Goal: Transaction & Acquisition: Purchase product/service

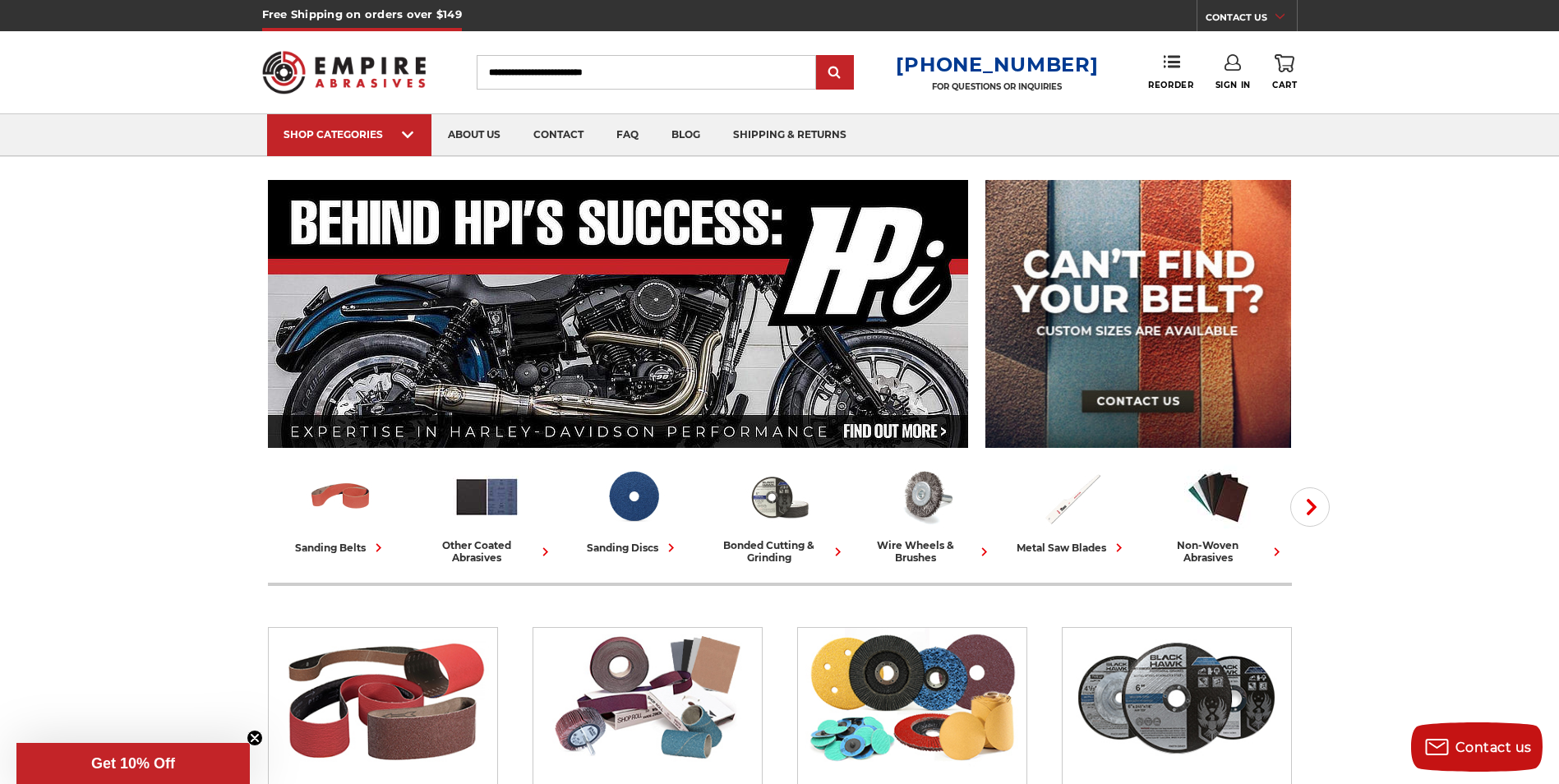
click at [1227, 83] on span "Sign In" at bounding box center [1232, 84] width 35 height 11
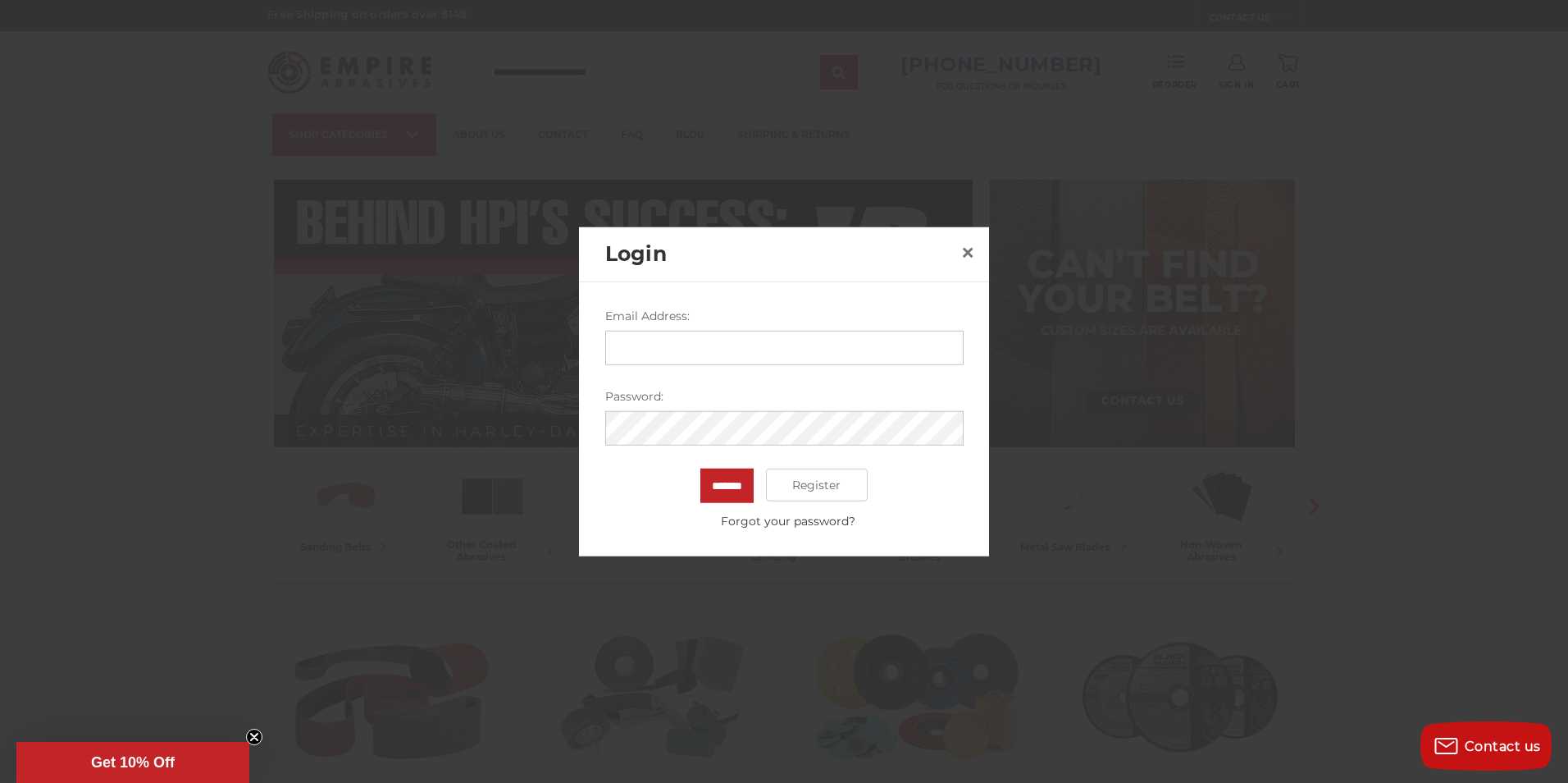
click at [708, 356] on input "Email Address:" at bounding box center [784, 348] width 359 height 34
type input "**********"
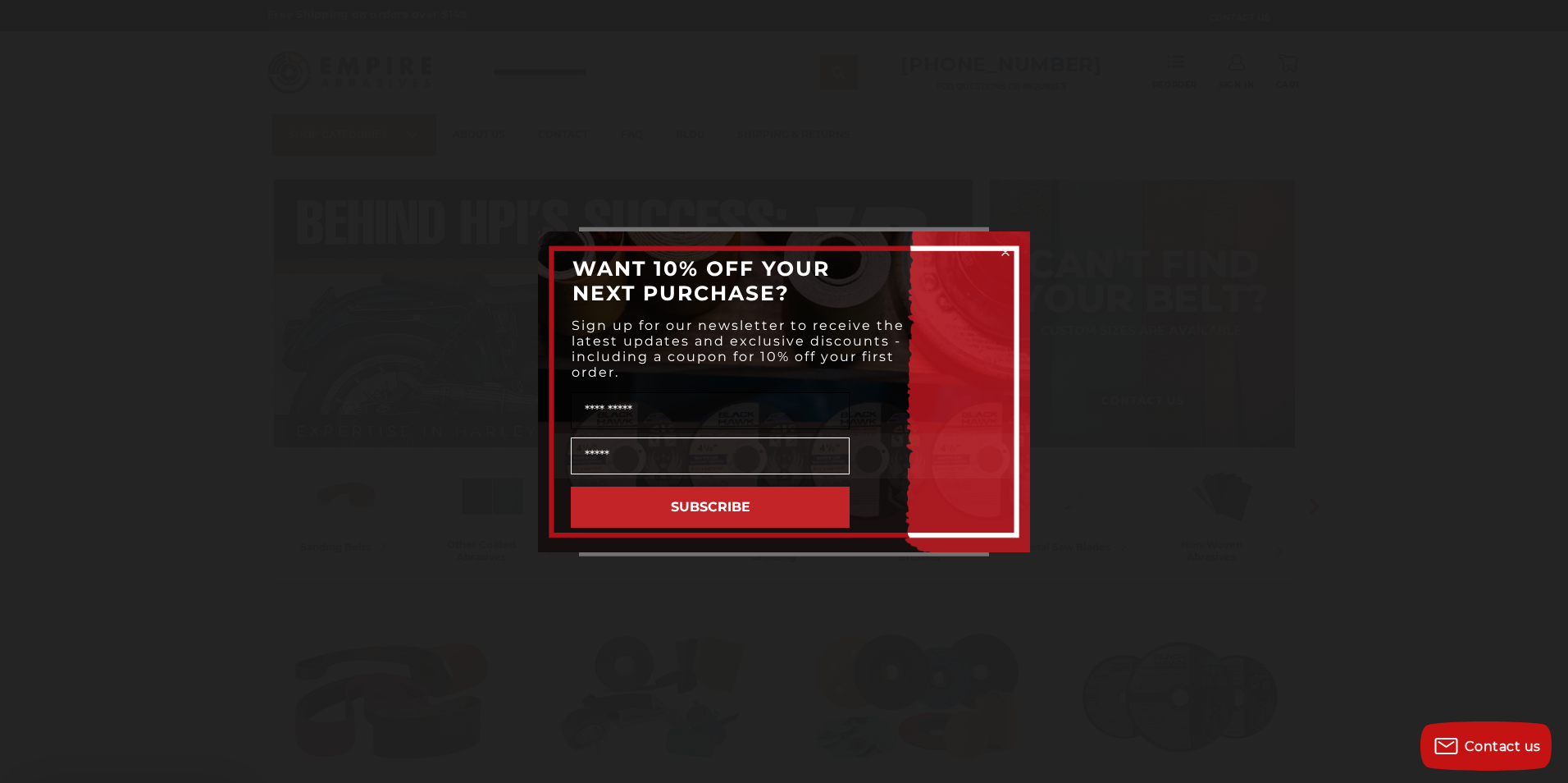
click at [686, 429] on input "Name" at bounding box center [709, 410] width 279 height 37
click at [1006, 247] on circle "Close dialog" at bounding box center [1006, 251] width 15 height 15
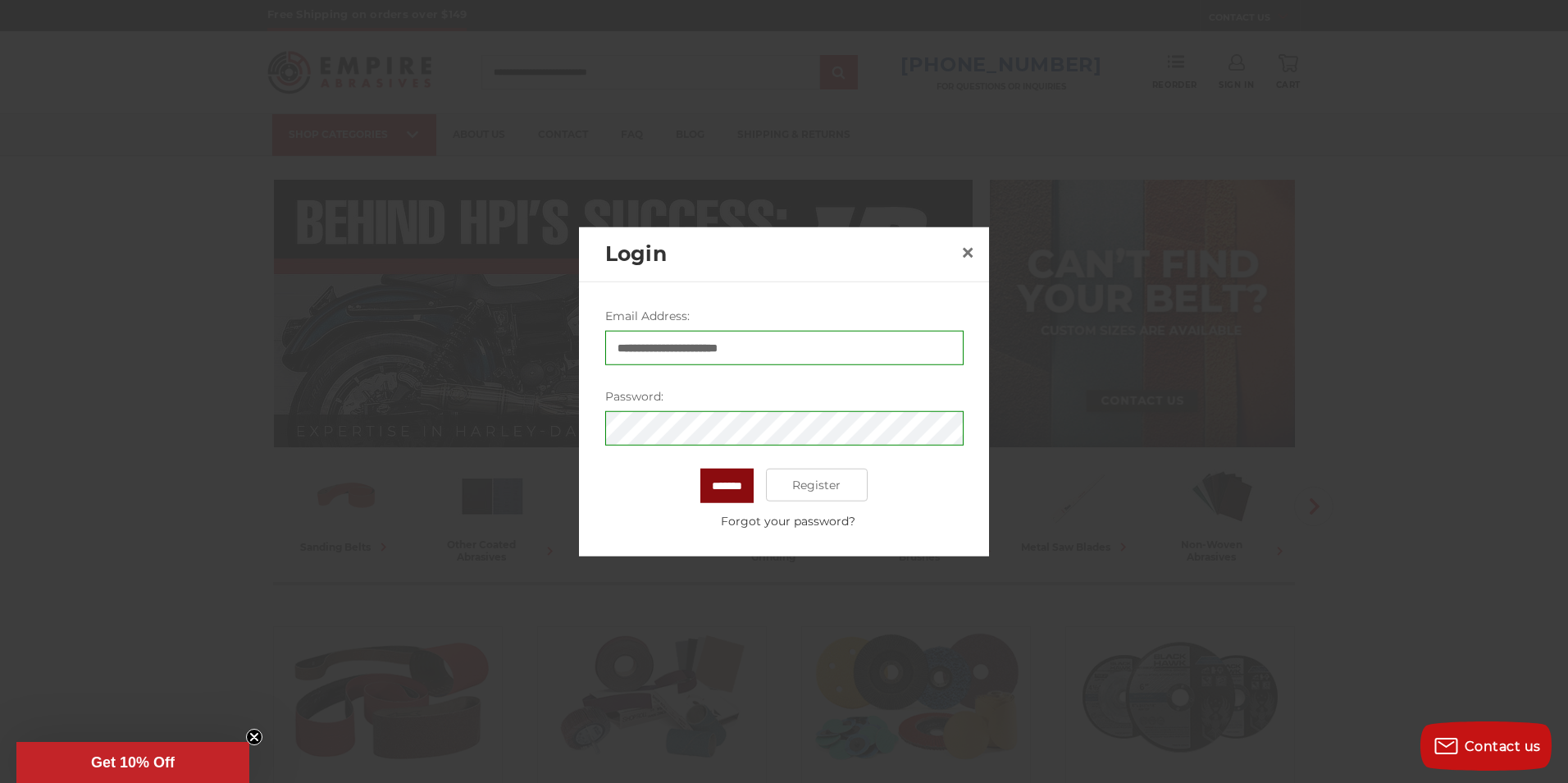
click at [725, 483] on input "*******" at bounding box center [727, 486] width 54 height 34
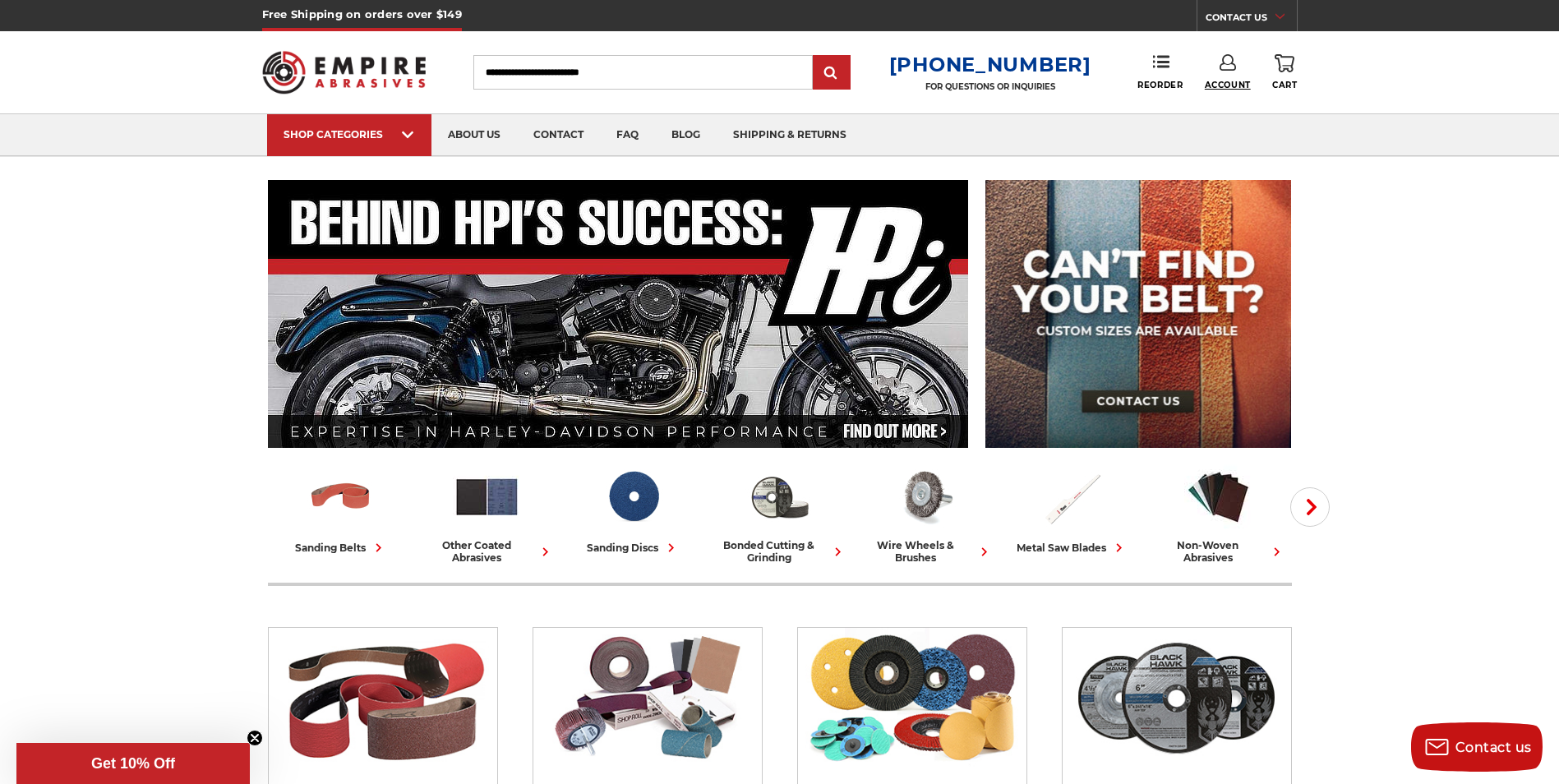
click at [1222, 79] on span "Account" at bounding box center [1228, 84] width 46 height 11
click at [1164, 66] on use at bounding box center [1161, 61] width 16 height 11
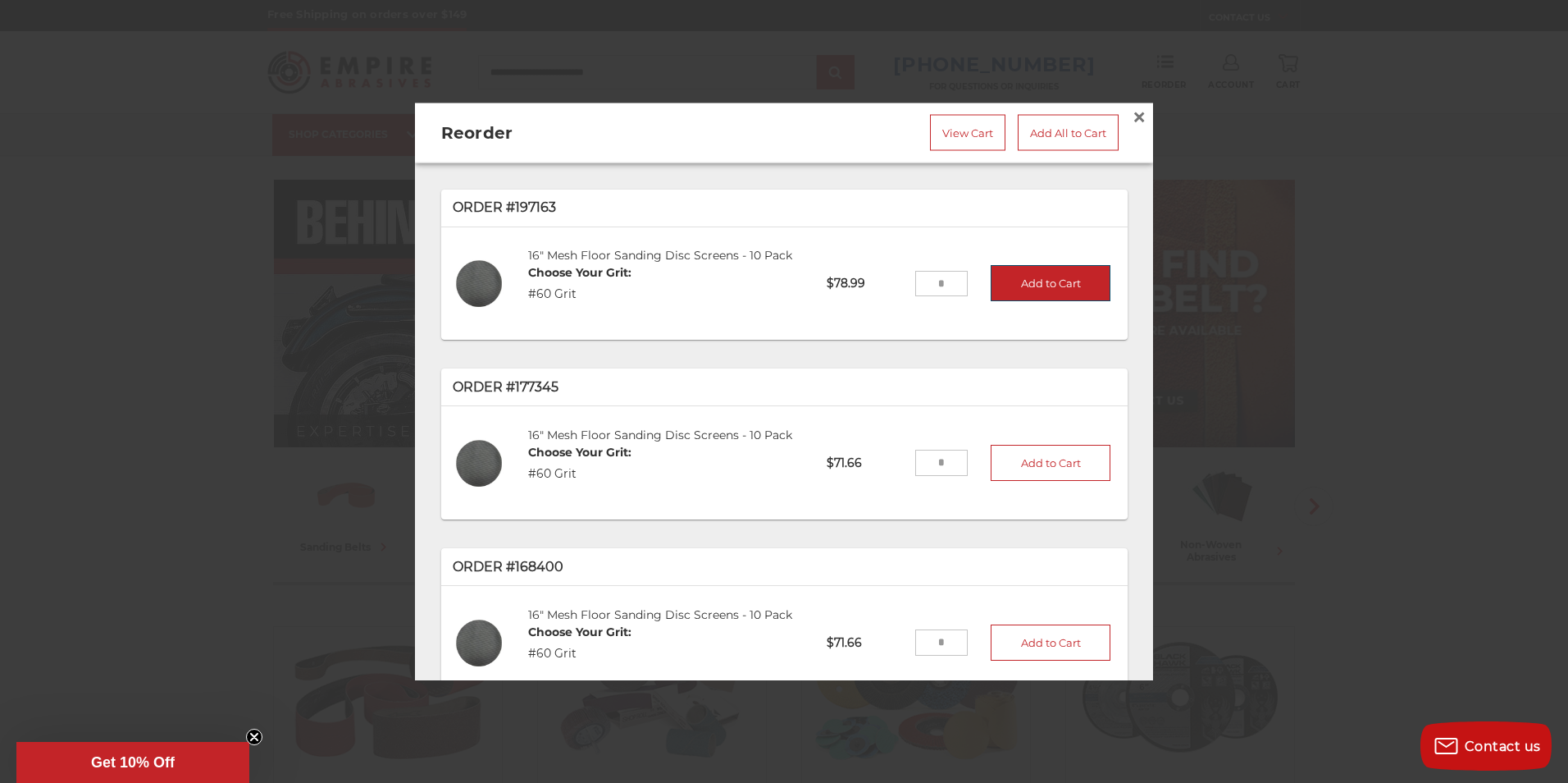
click at [1017, 273] on button "Add to Cart" at bounding box center [1050, 283] width 120 height 36
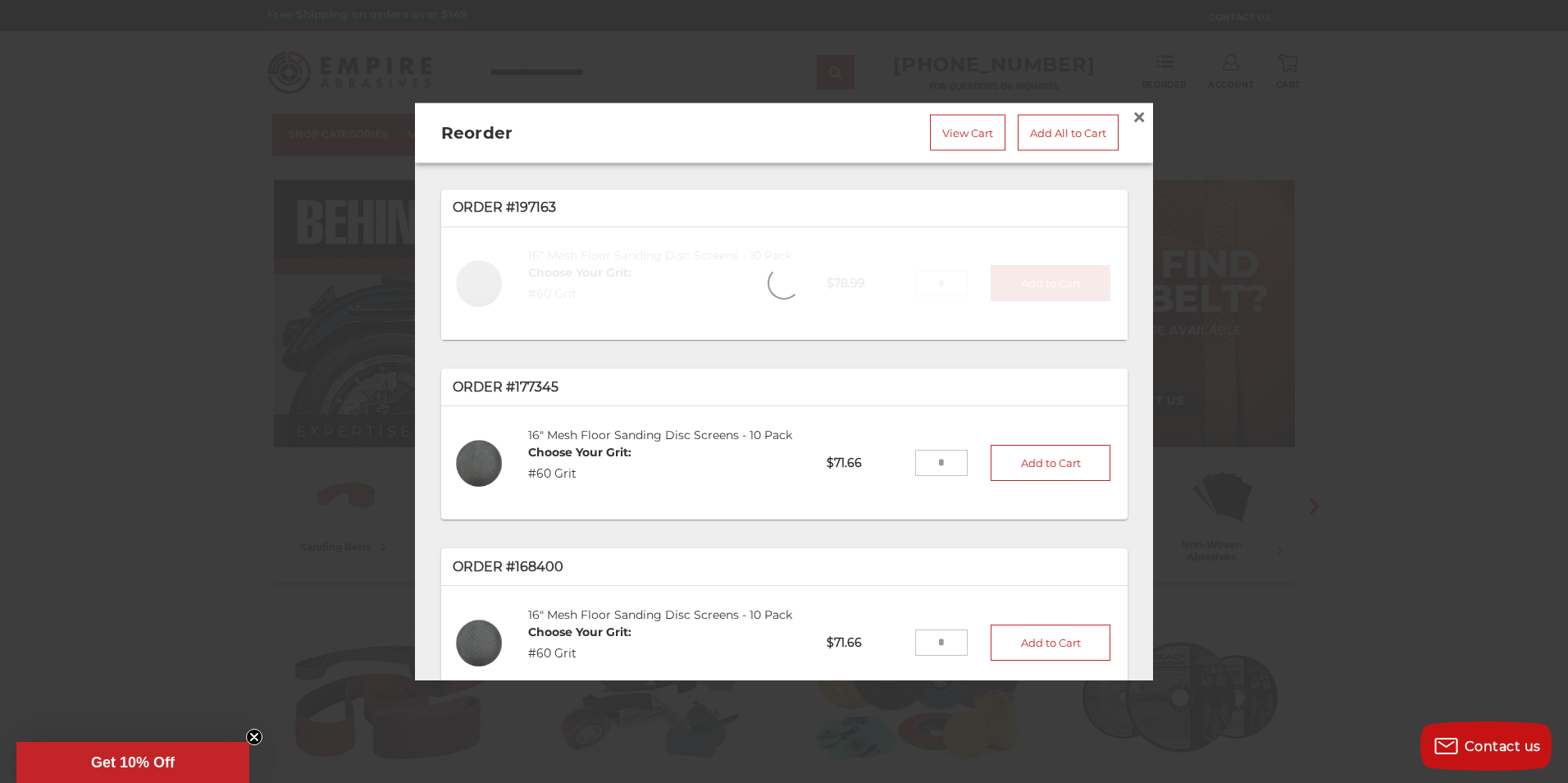
type input "*"
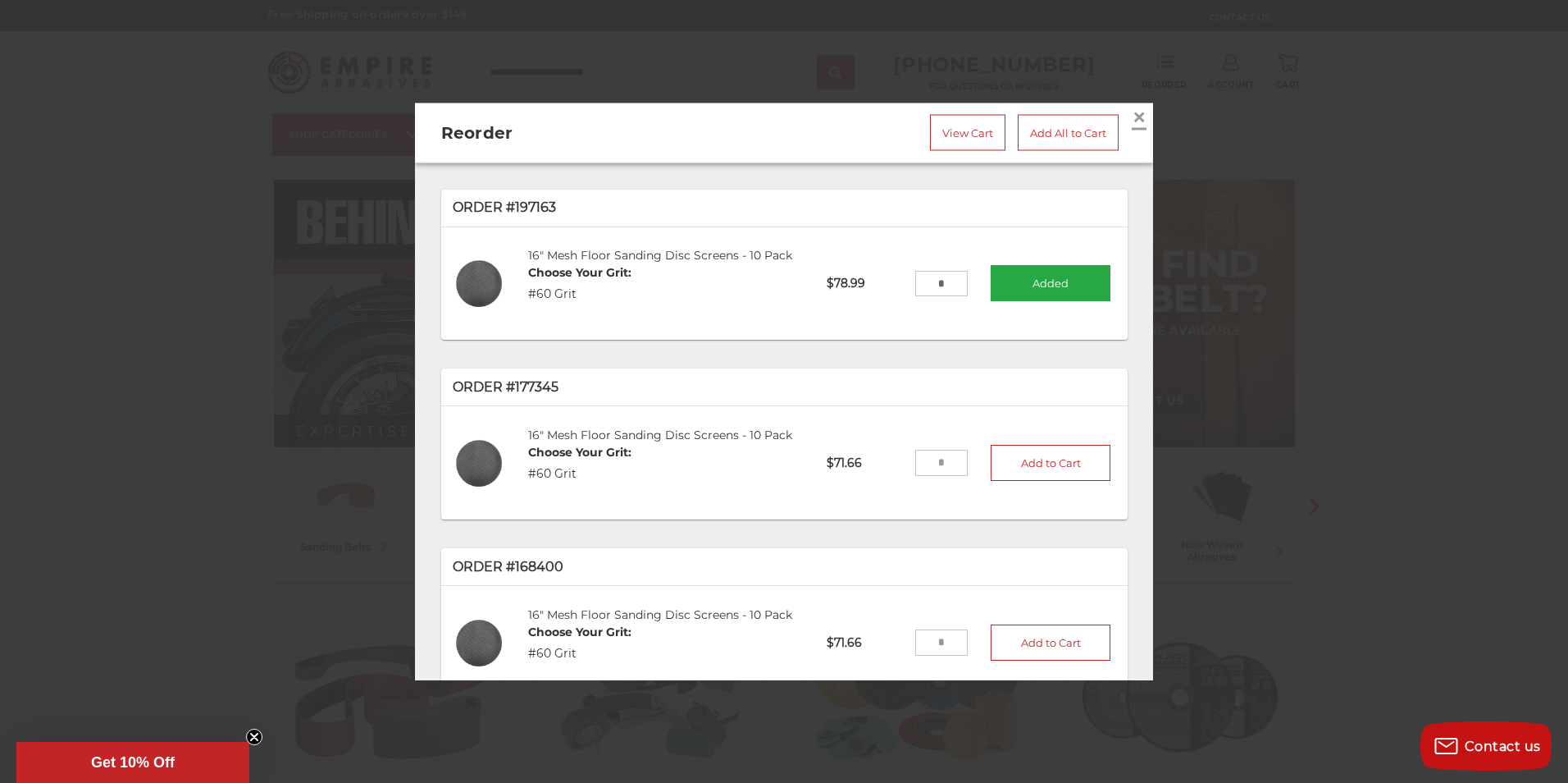
click at [1132, 107] on span "×" at bounding box center [1139, 117] width 14 height 32
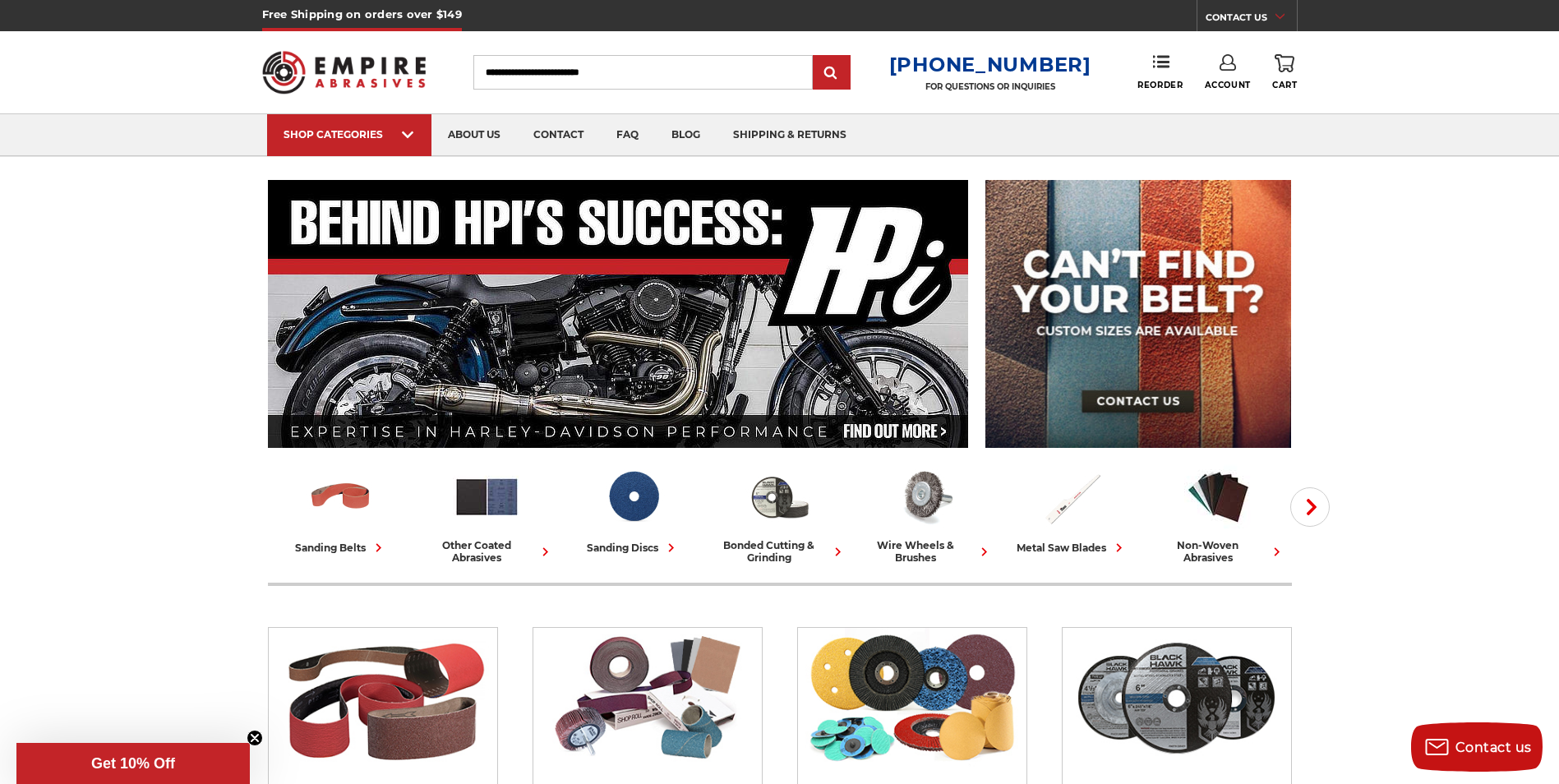
click at [1283, 70] on use at bounding box center [1284, 63] width 20 height 18
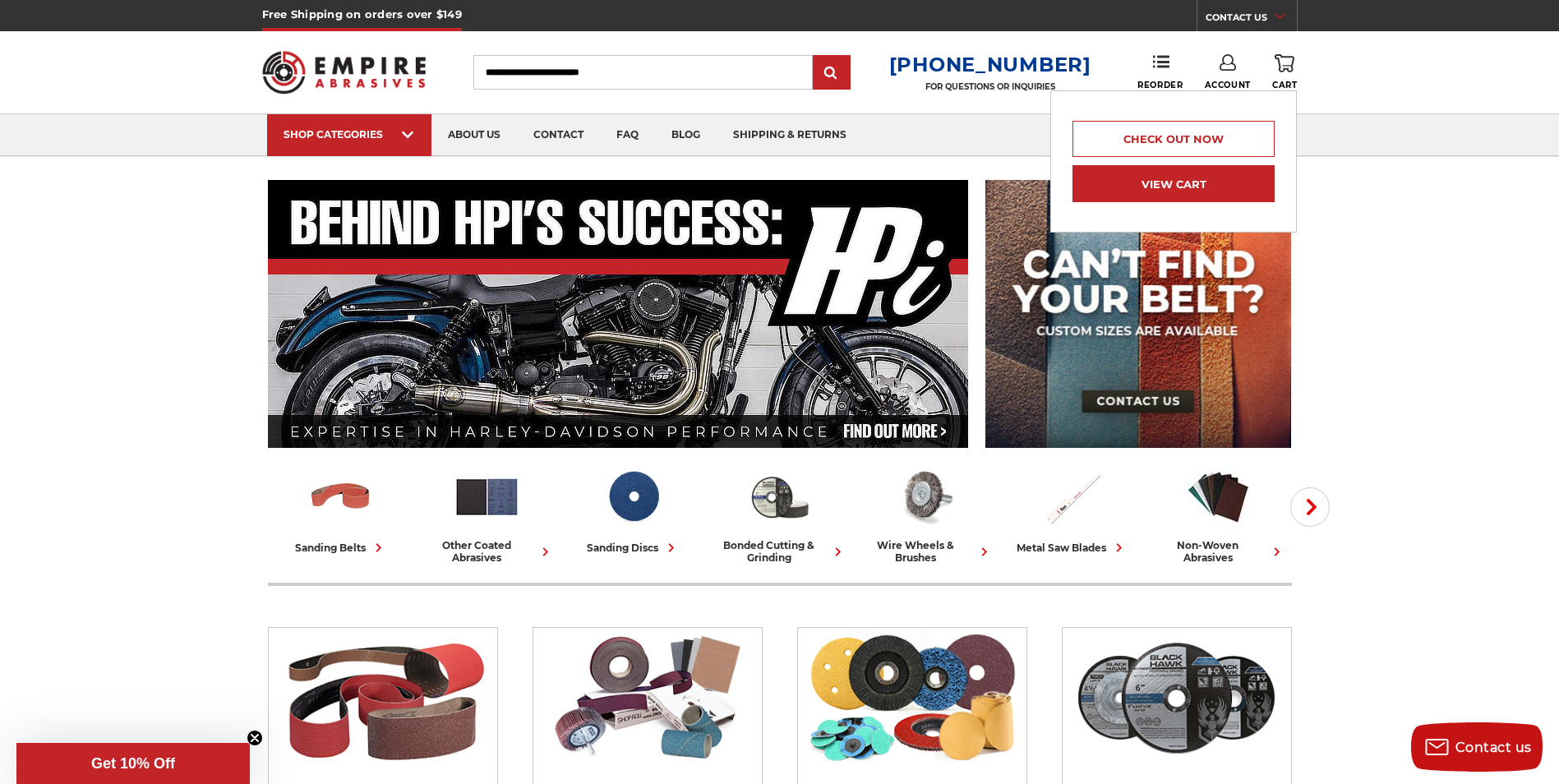
click at [1171, 178] on link "View Cart" at bounding box center [1173, 183] width 202 height 37
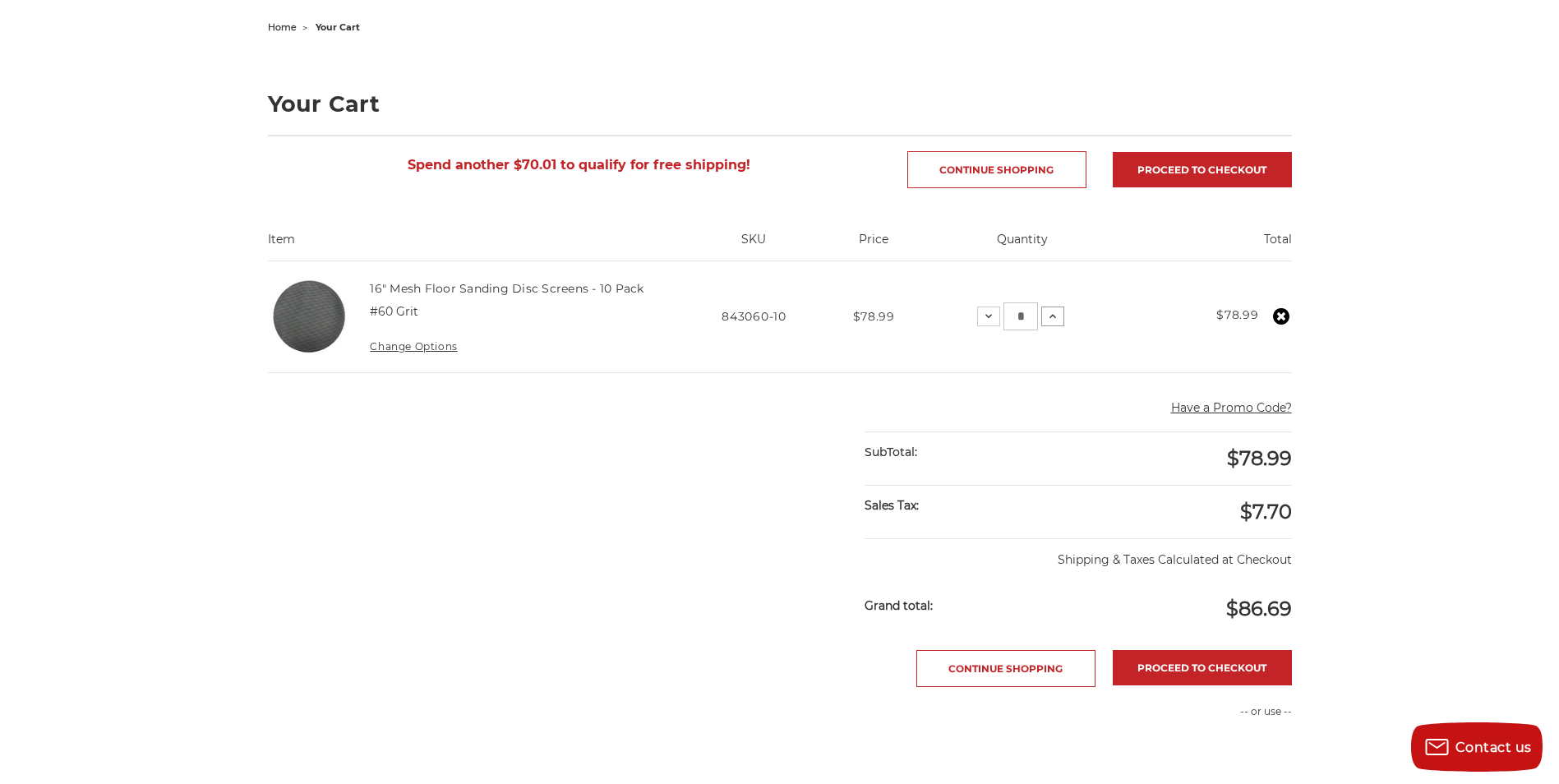
click at [1053, 316] on use at bounding box center [1053, 316] width 7 height 4
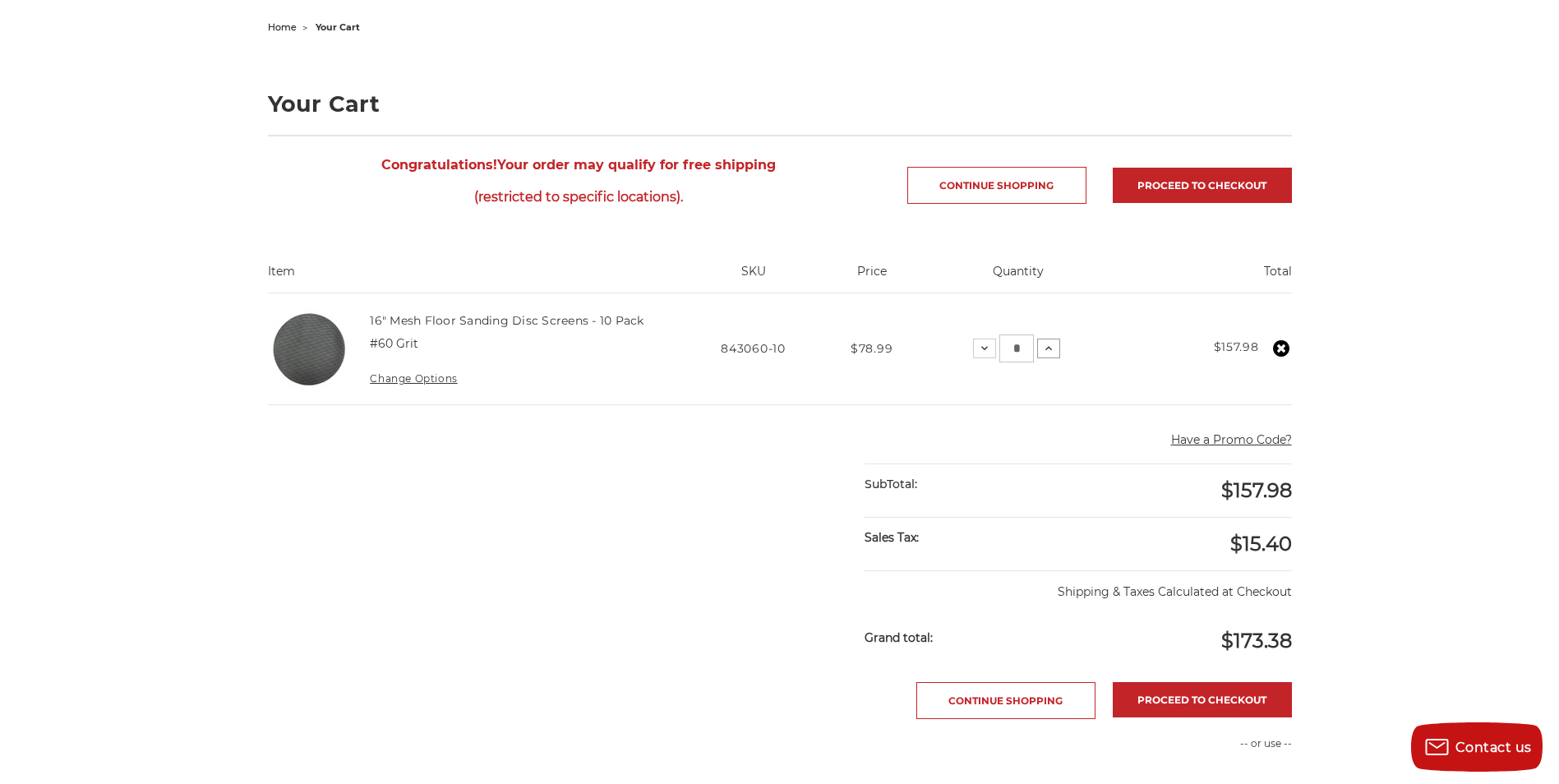
click at [1044, 347] on icon at bounding box center [1048, 348] width 13 height 13
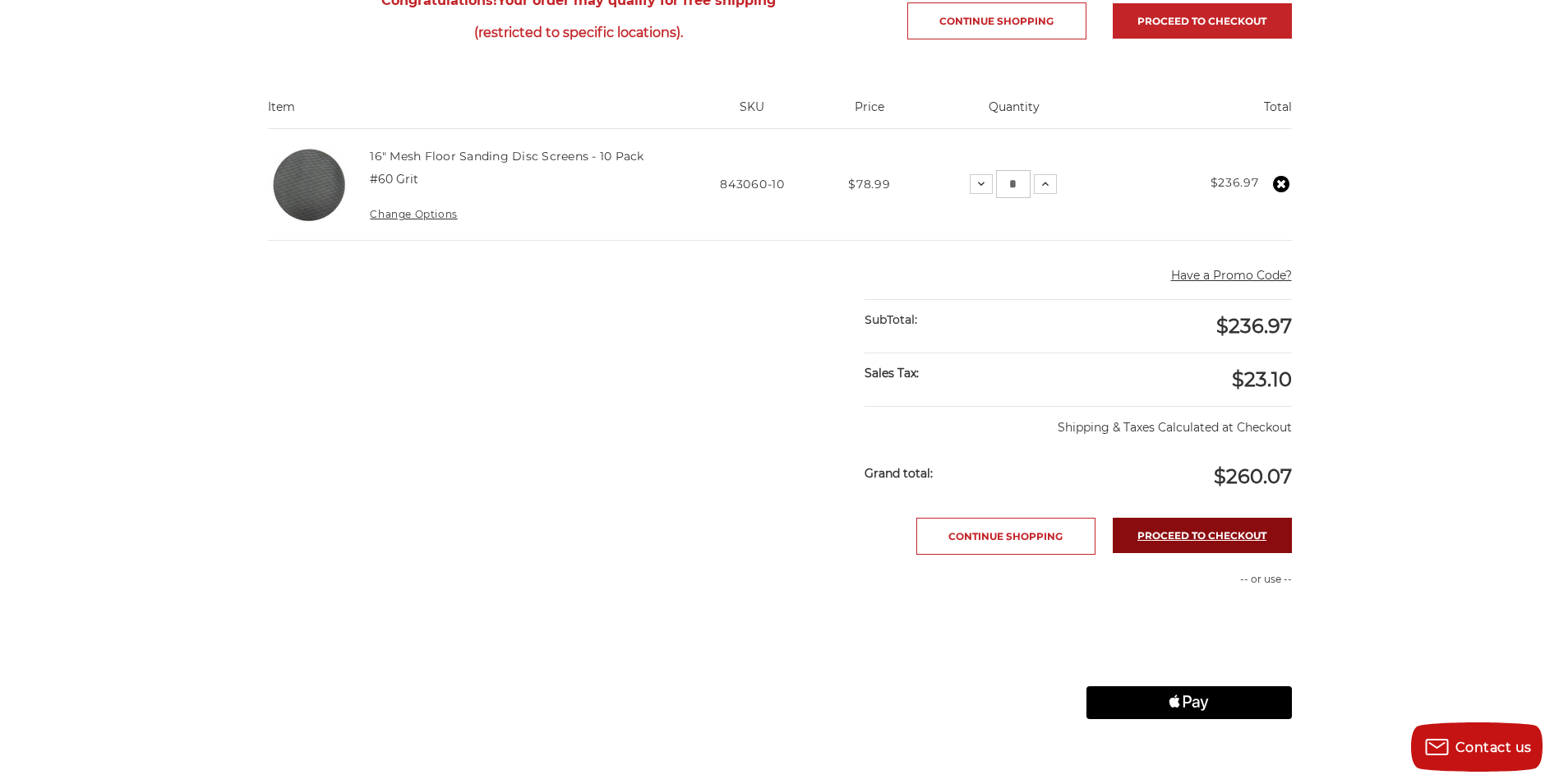
click at [1162, 529] on link "Proceed to checkout" at bounding box center [1202, 535] width 179 height 35
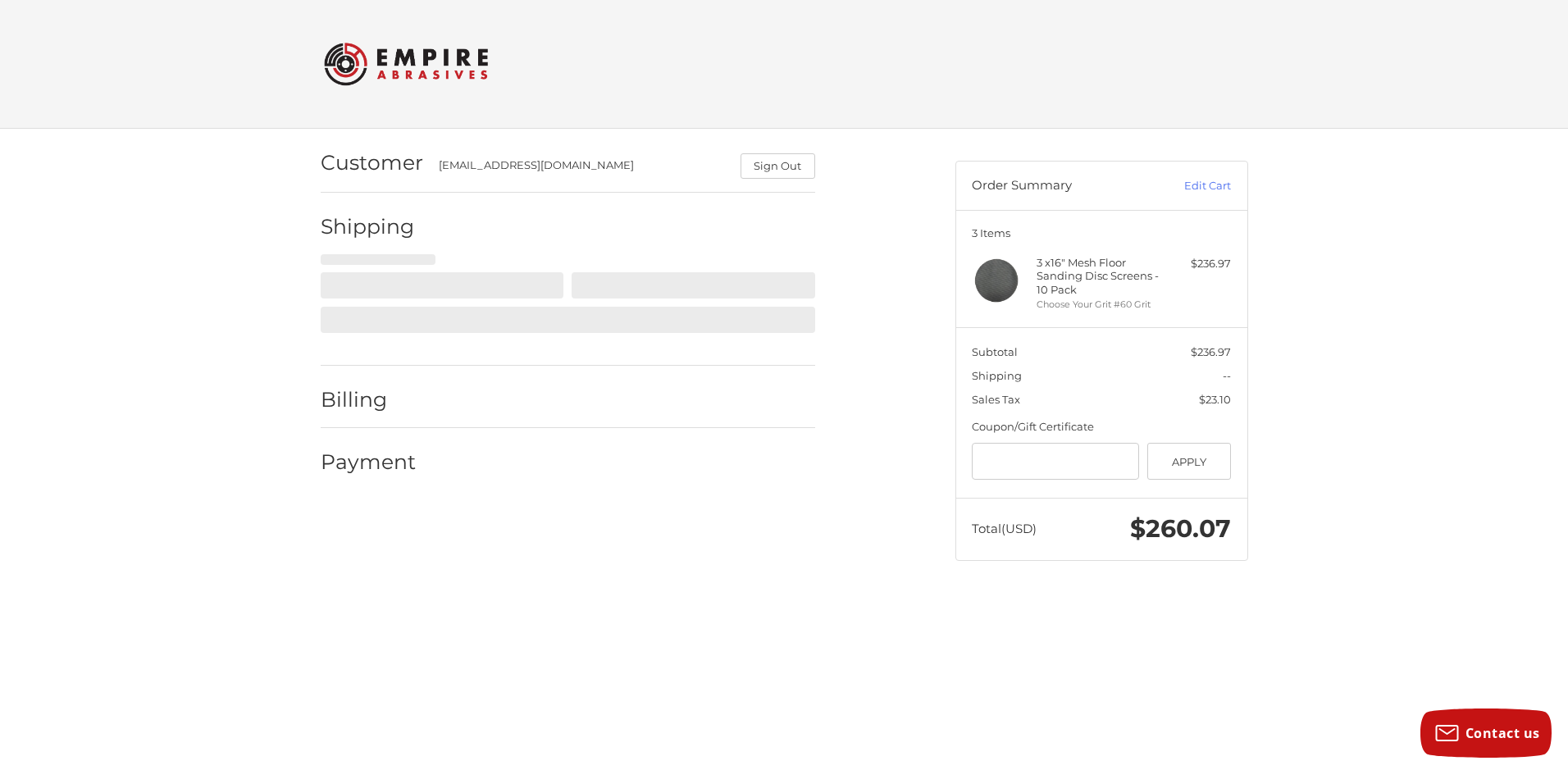
select select "**"
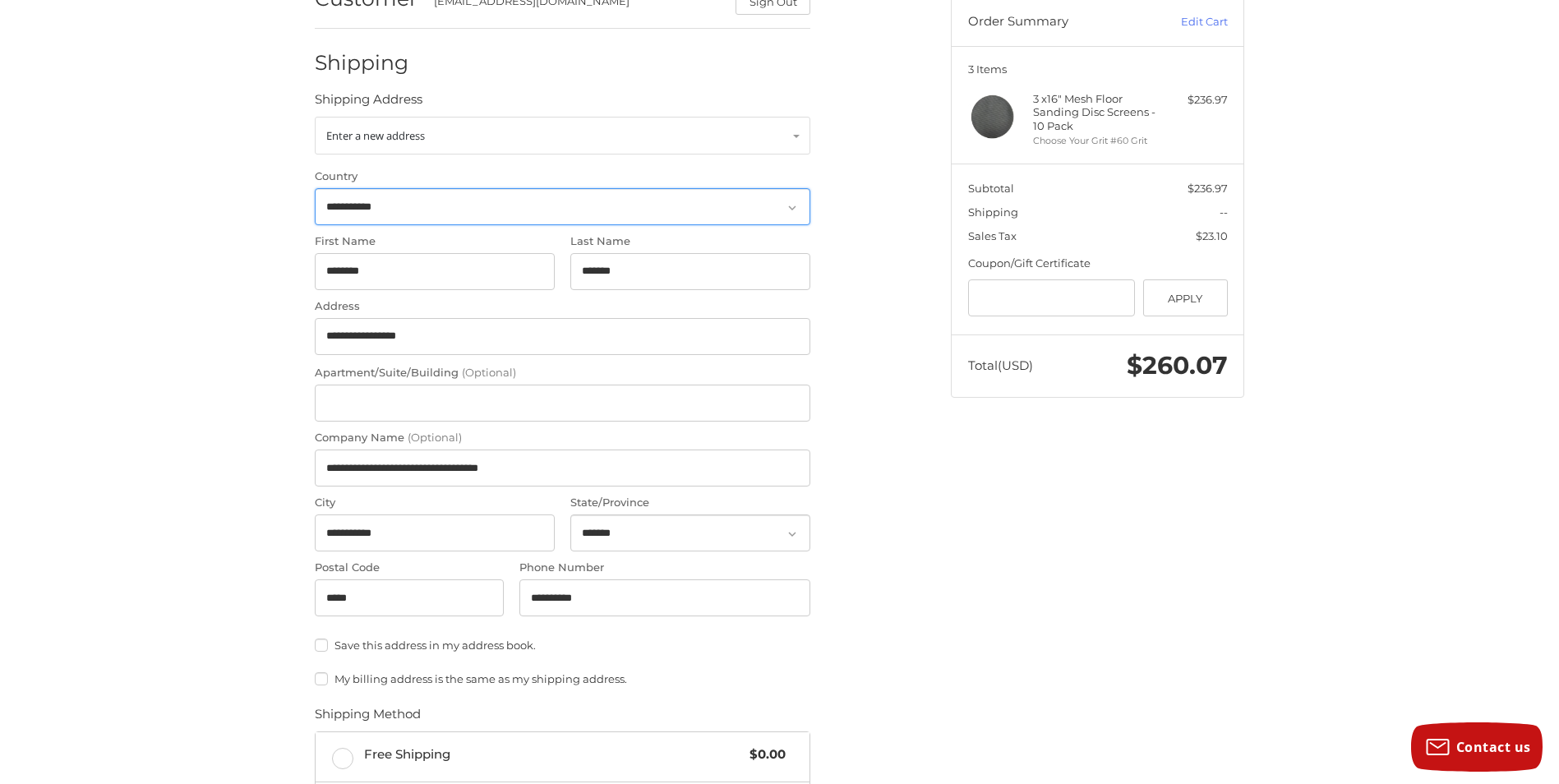
scroll to position [328, 0]
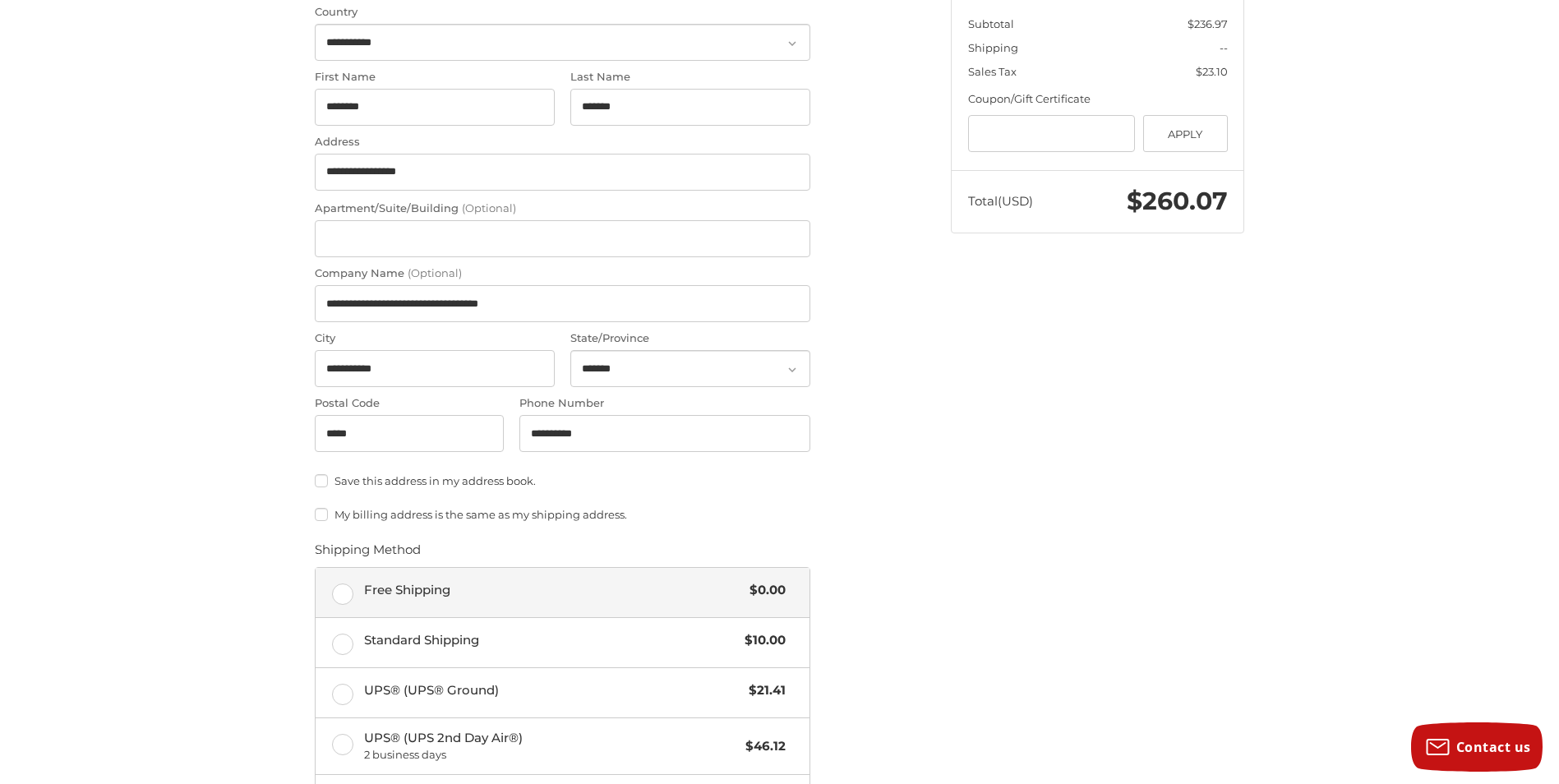
click at [344, 591] on label "Free Shipping $0.00" at bounding box center [562, 592] width 494 height 49
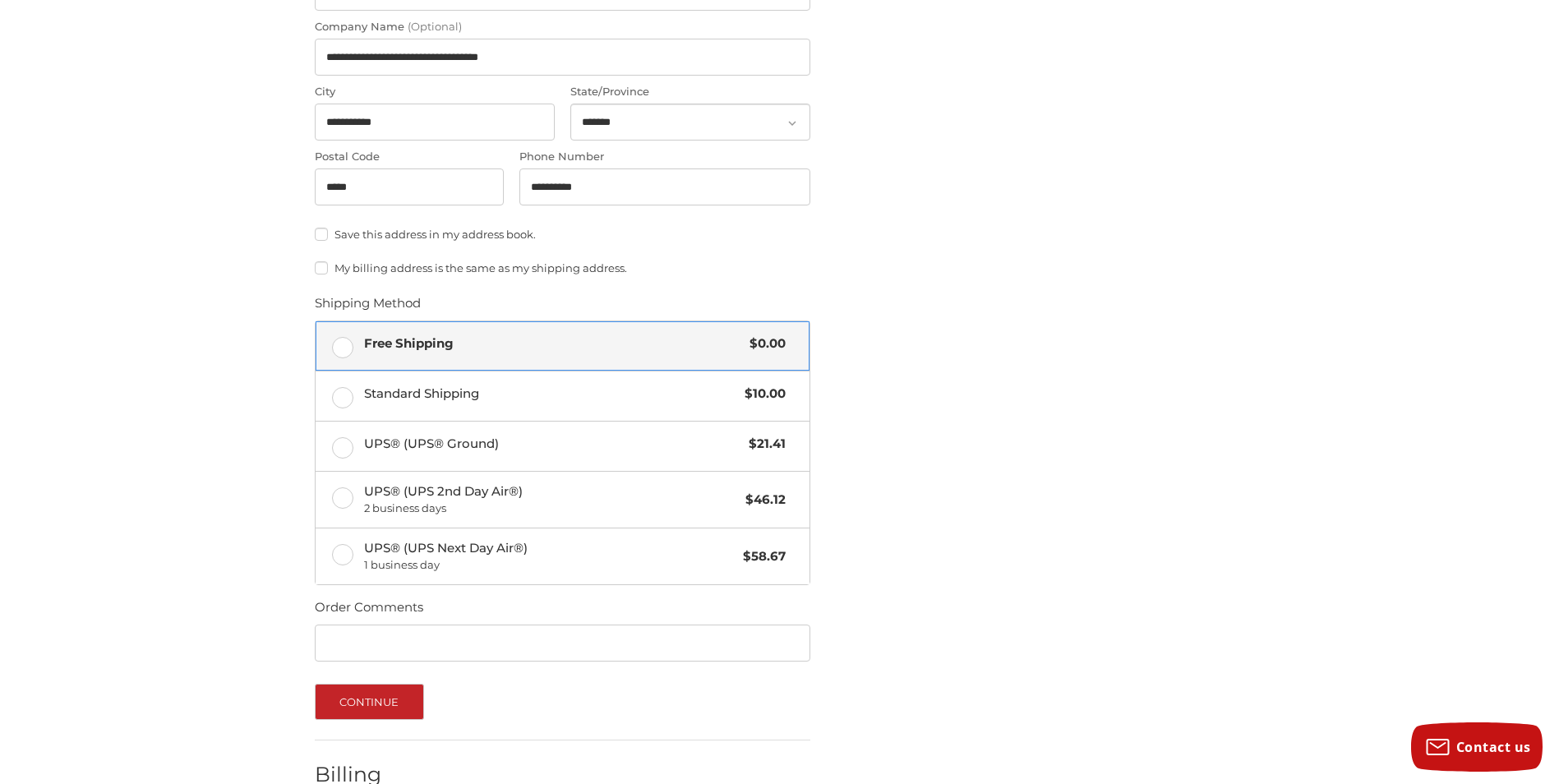
scroll to position [673, 0]
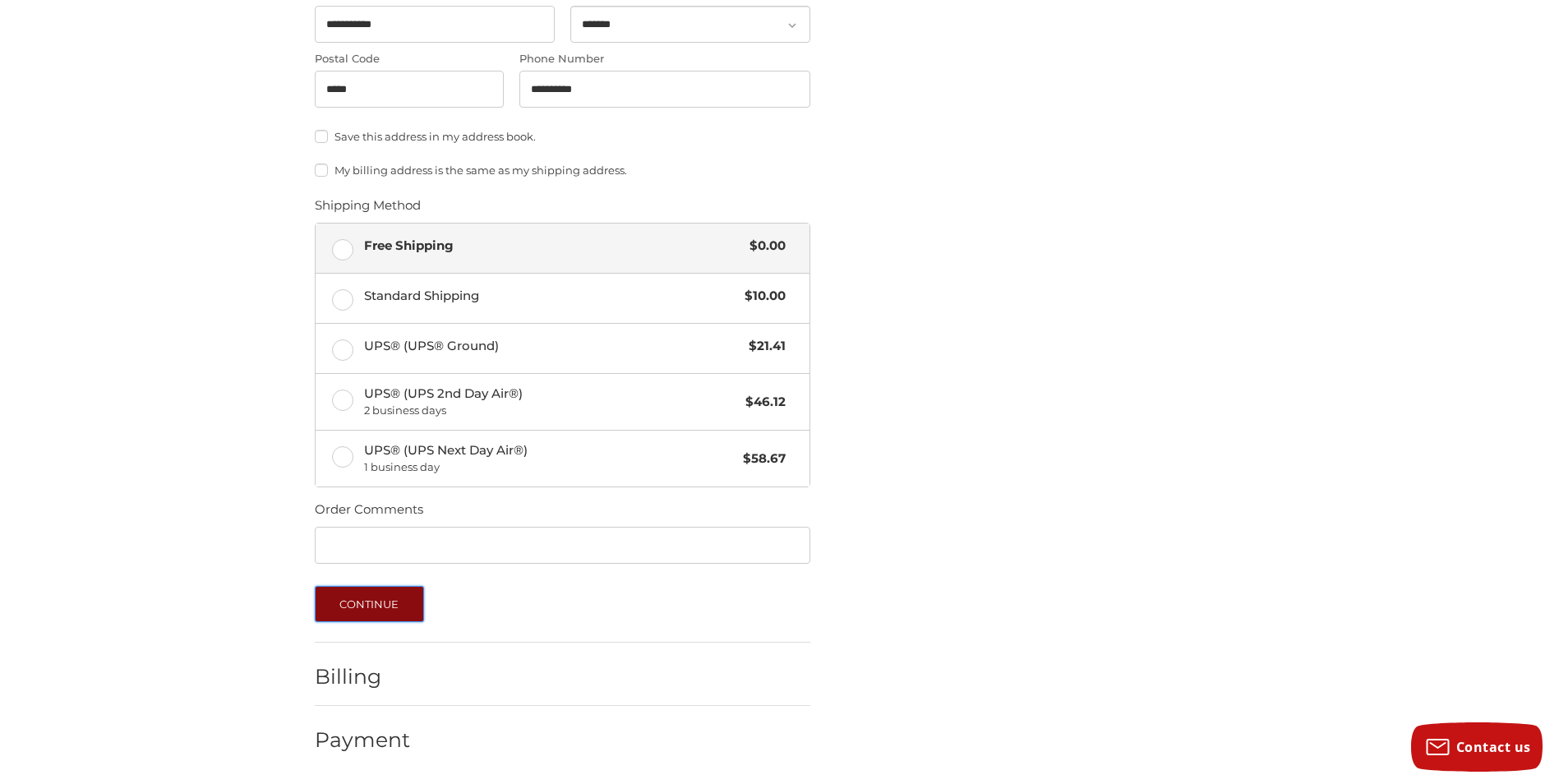
click at [382, 608] on button "Continue" at bounding box center [369, 604] width 109 height 36
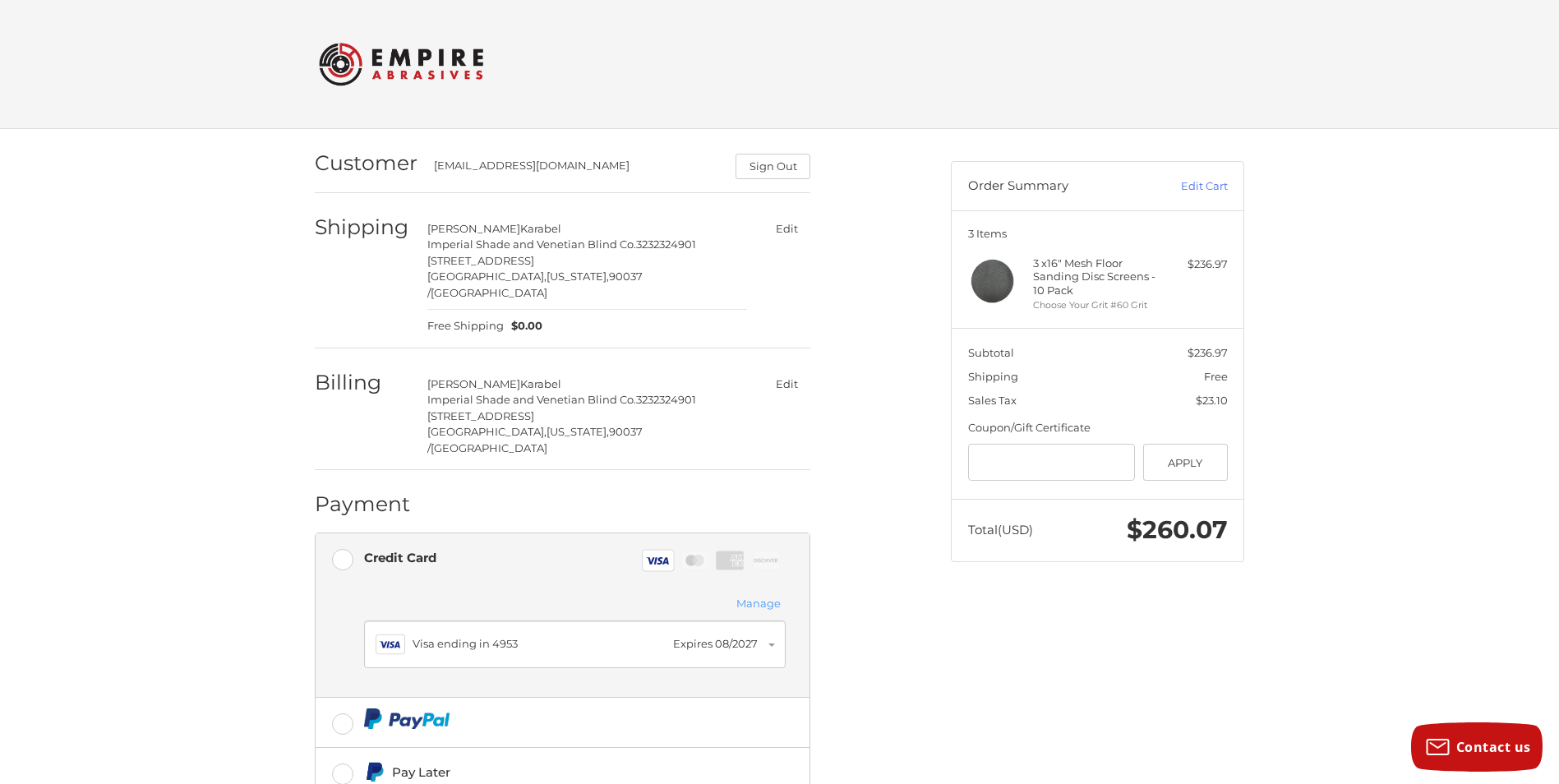
scroll to position [160, 0]
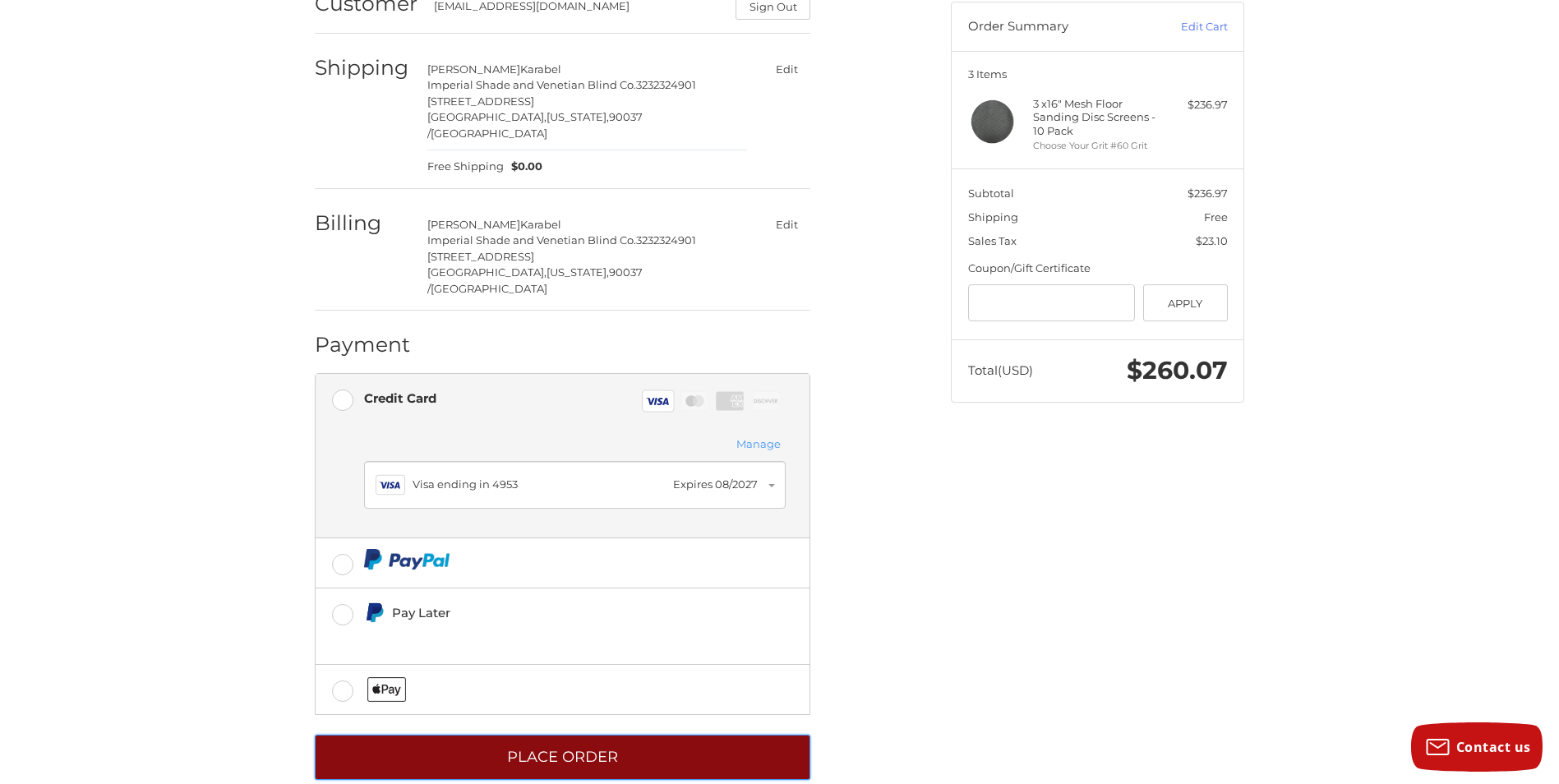
click at [541, 735] on button "Place Order" at bounding box center [562, 757] width 496 height 45
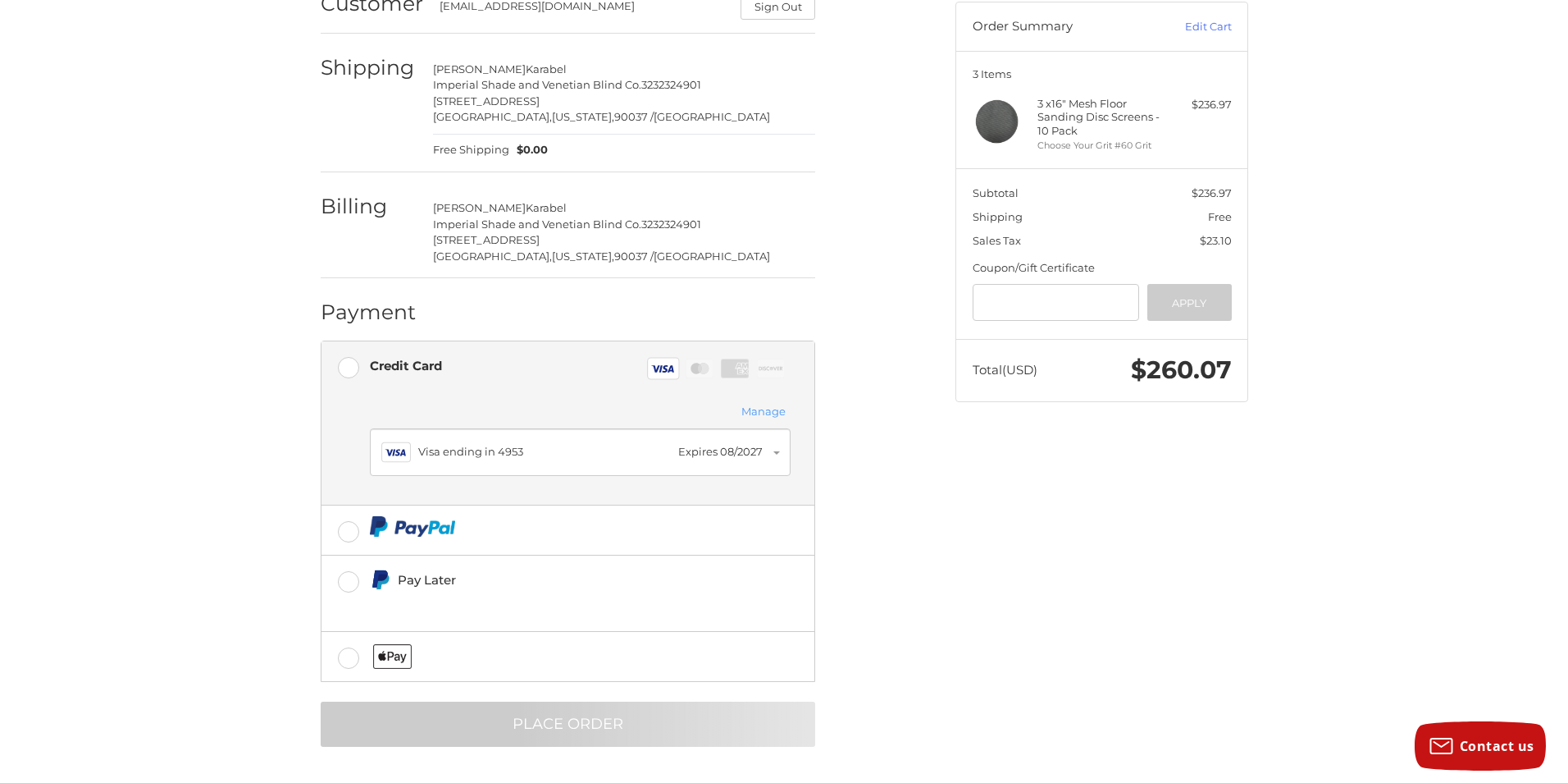
scroll to position [0, 0]
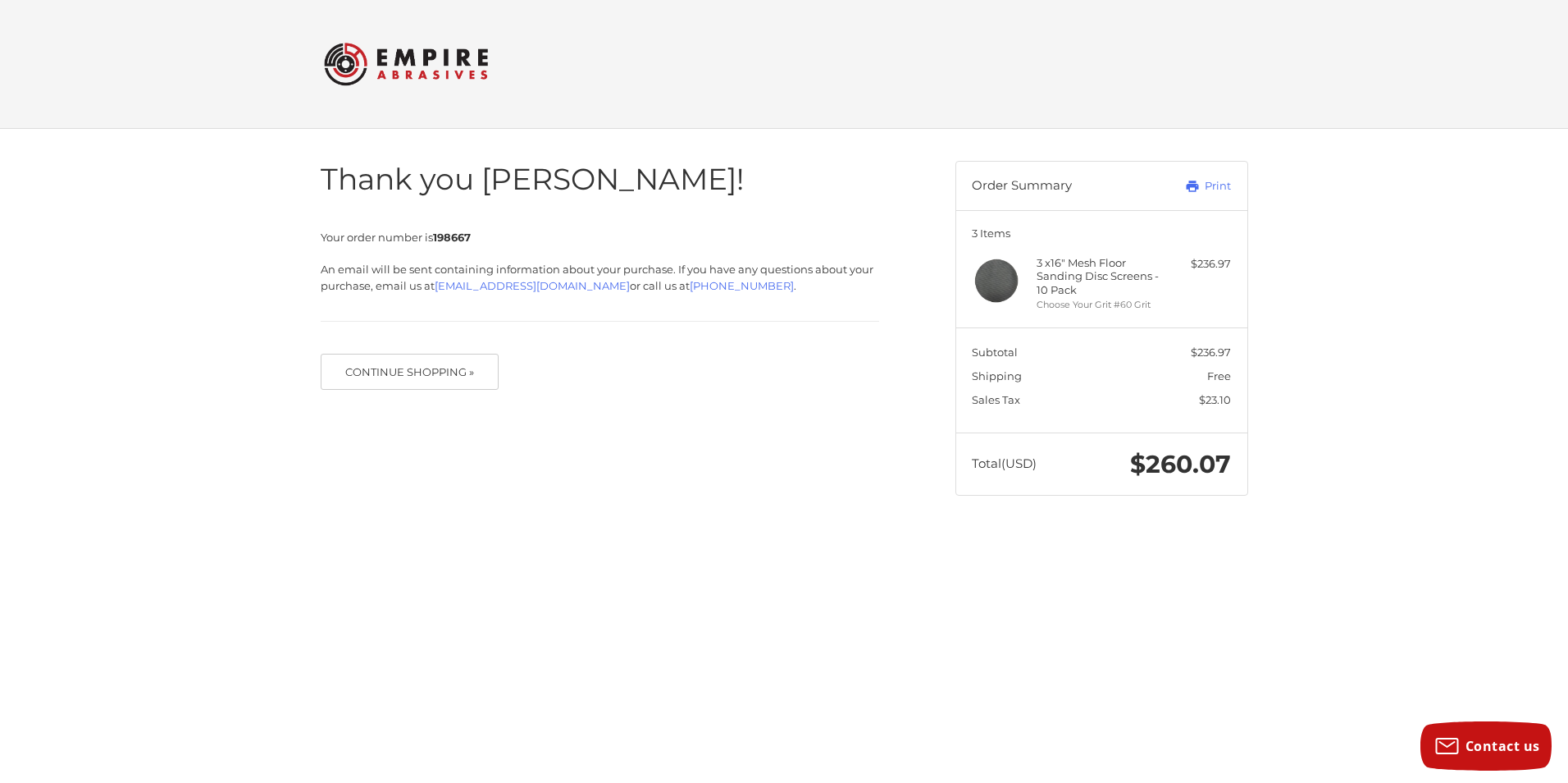
click at [0, 527] on div at bounding box center [0, 527] width 0 height 0
